Goal: Task Accomplishment & Management: Manage account settings

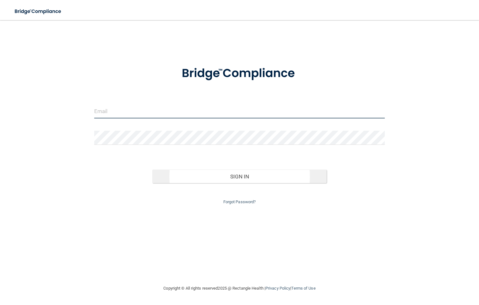
type input "[EMAIL_ADDRESS][DOMAIN_NAME]"
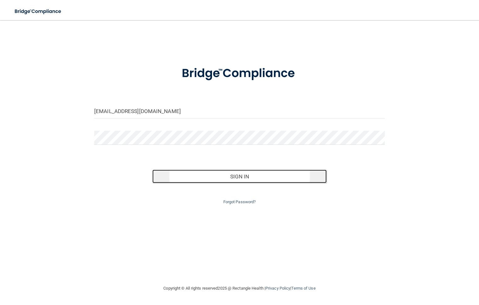
click at [251, 180] on button "Sign In" at bounding box center [239, 177] width 174 height 14
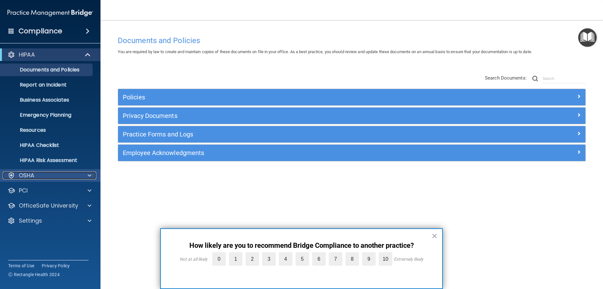
click at [78, 176] on div "OSHA" at bounding box center [42, 176] width 78 height 8
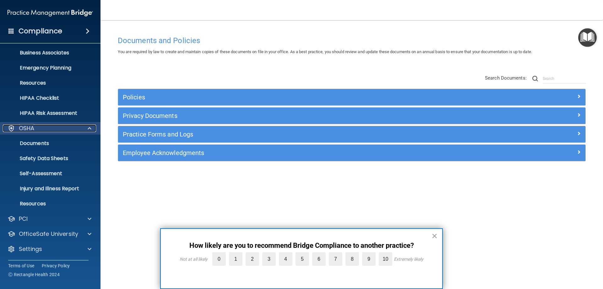
scroll to position [47, 0]
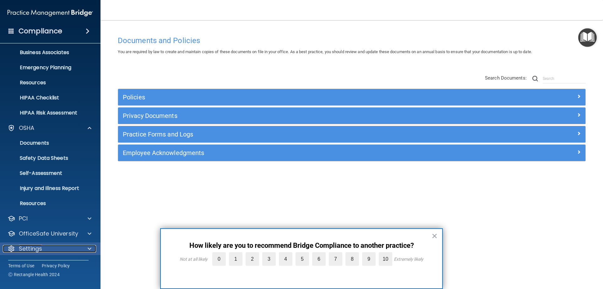
click at [23, 248] on p "Settings" at bounding box center [30, 249] width 23 height 8
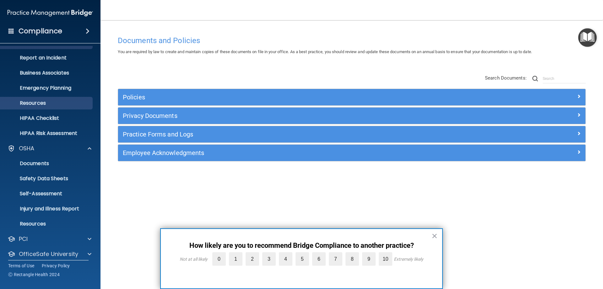
scroll to position [0, 0]
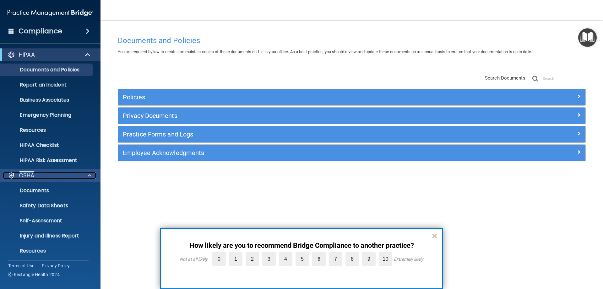
click at [89, 175] on span at bounding box center [90, 176] width 4 height 8
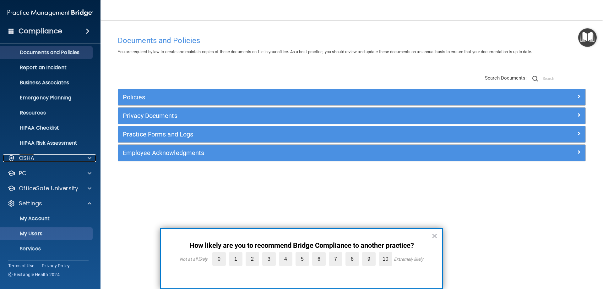
scroll to position [32, 0]
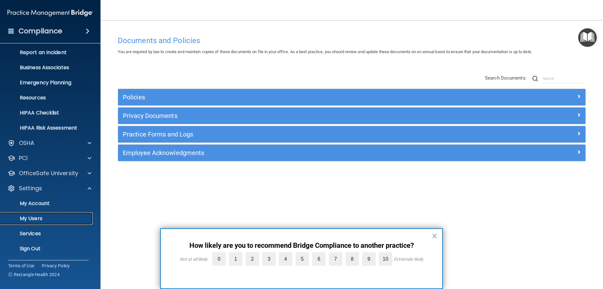
click at [39, 214] on link "My Users" at bounding box center [43, 218] width 99 height 13
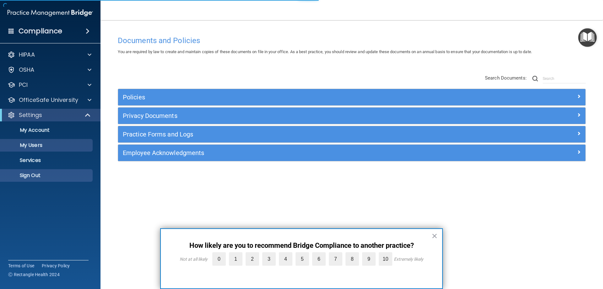
select select "20"
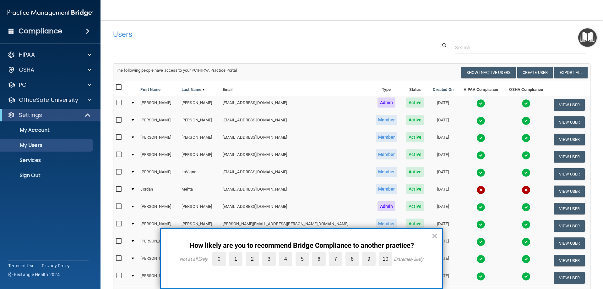
click at [440, 233] on div "× How likely are you to recommend Bridge Compliance to another practice? Not at…" at bounding box center [301, 258] width 283 height 61
click at [434, 235] on button "×" at bounding box center [435, 236] width 6 height 10
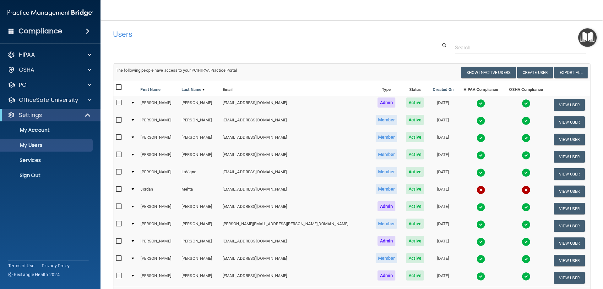
click at [458, 235] on td at bounding box center [481, 242] width 46 height 17
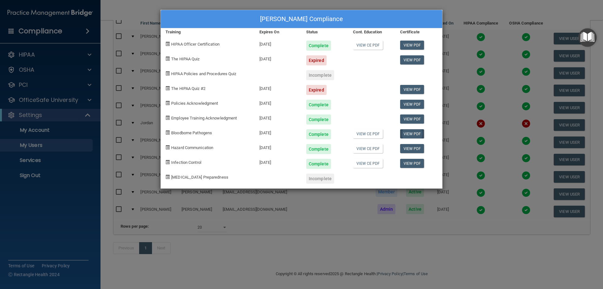
scroll to position [76, 0]
click at [406, 92] on link "View PDF" at bounding box center [412, 89] width 24 height 9
click at [471, 7] on div "[PERSON_NAME] Compliance Training Expires On Status Cont. Education Certificate…" at bounding box center [301, 144] width 603 height 289
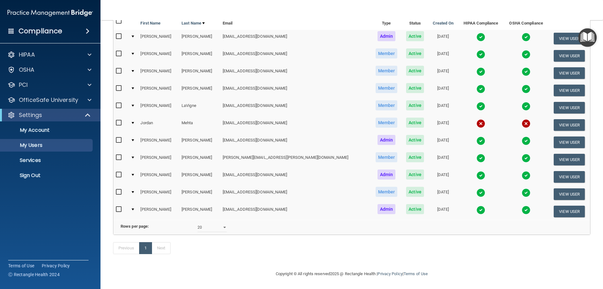
scroll to position [0, 0]
